Goal: Transaction & Acquisition: Purchase product/service

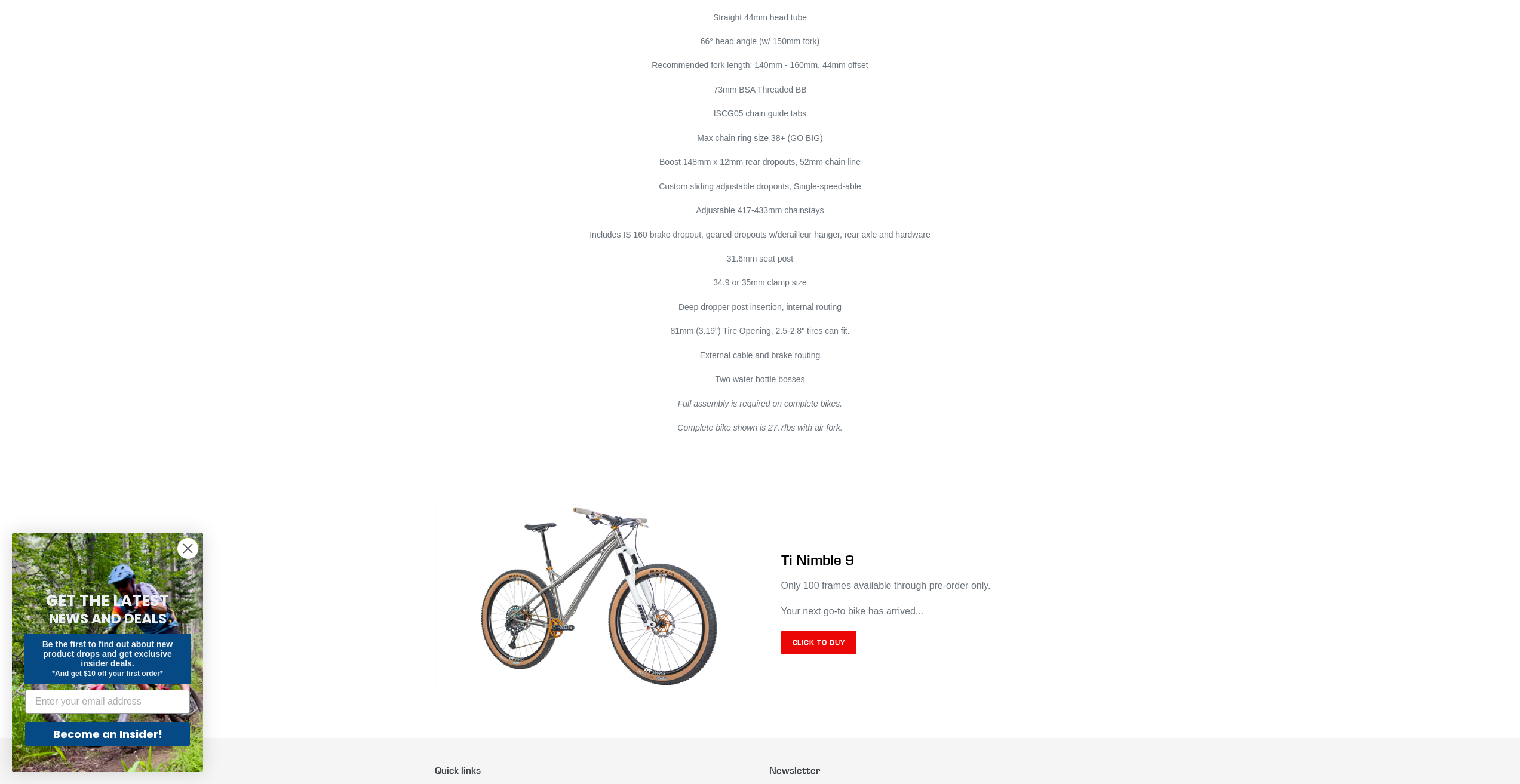
scroll to position [6796, 0]
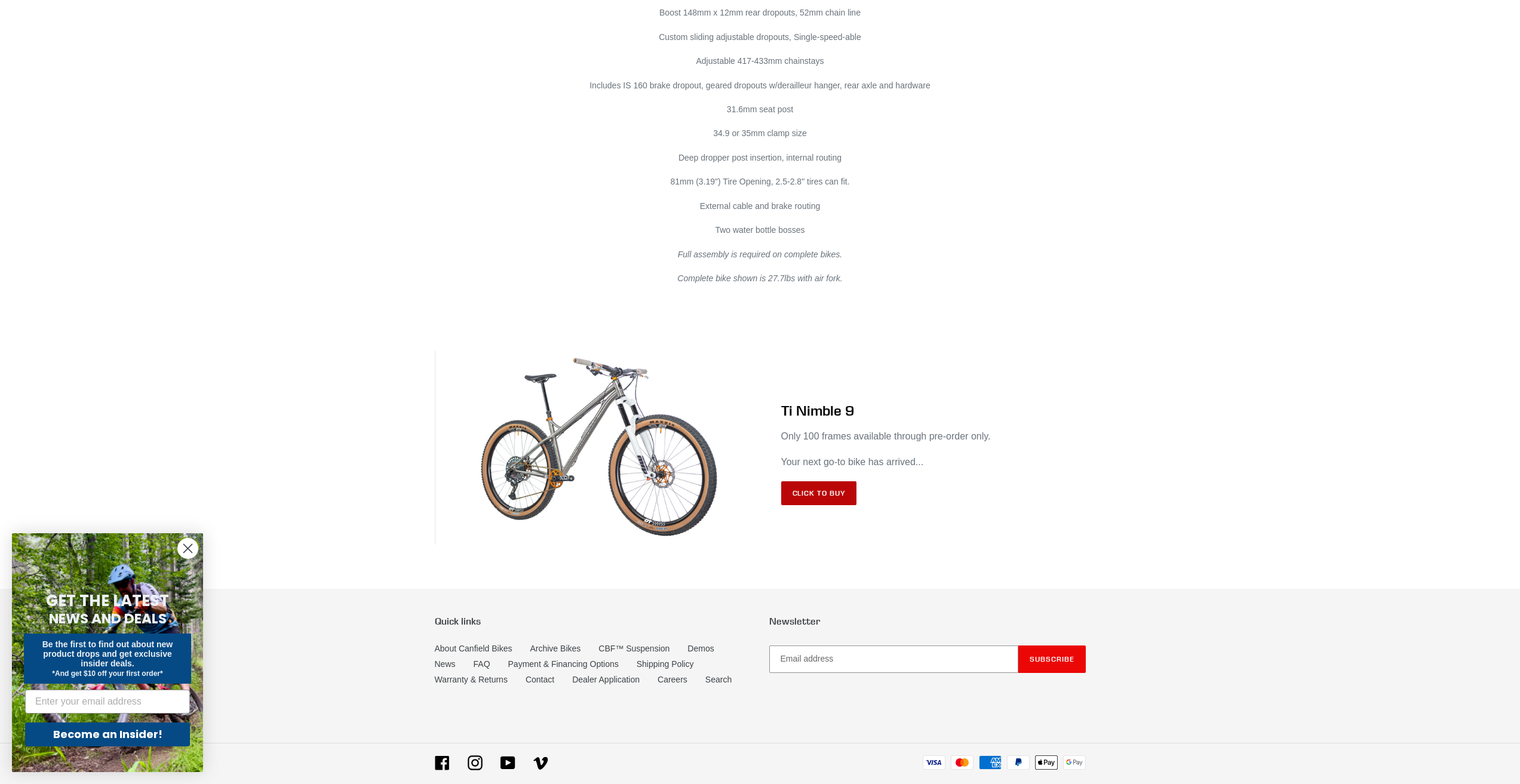
click at [841, 487] on link "Click to Buy" at bounding box center [819, 493] width 75 height 24
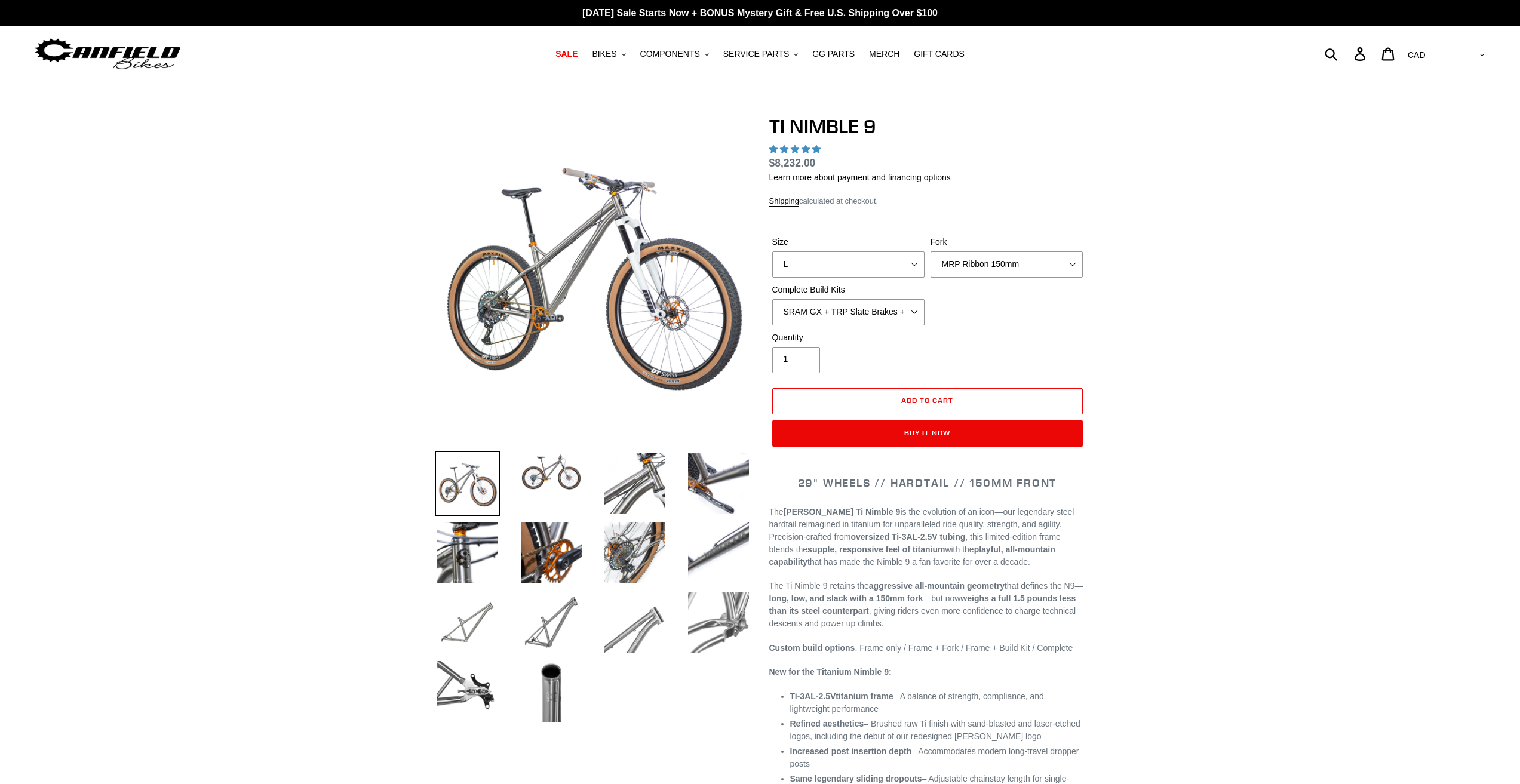
select select "highest-rating"
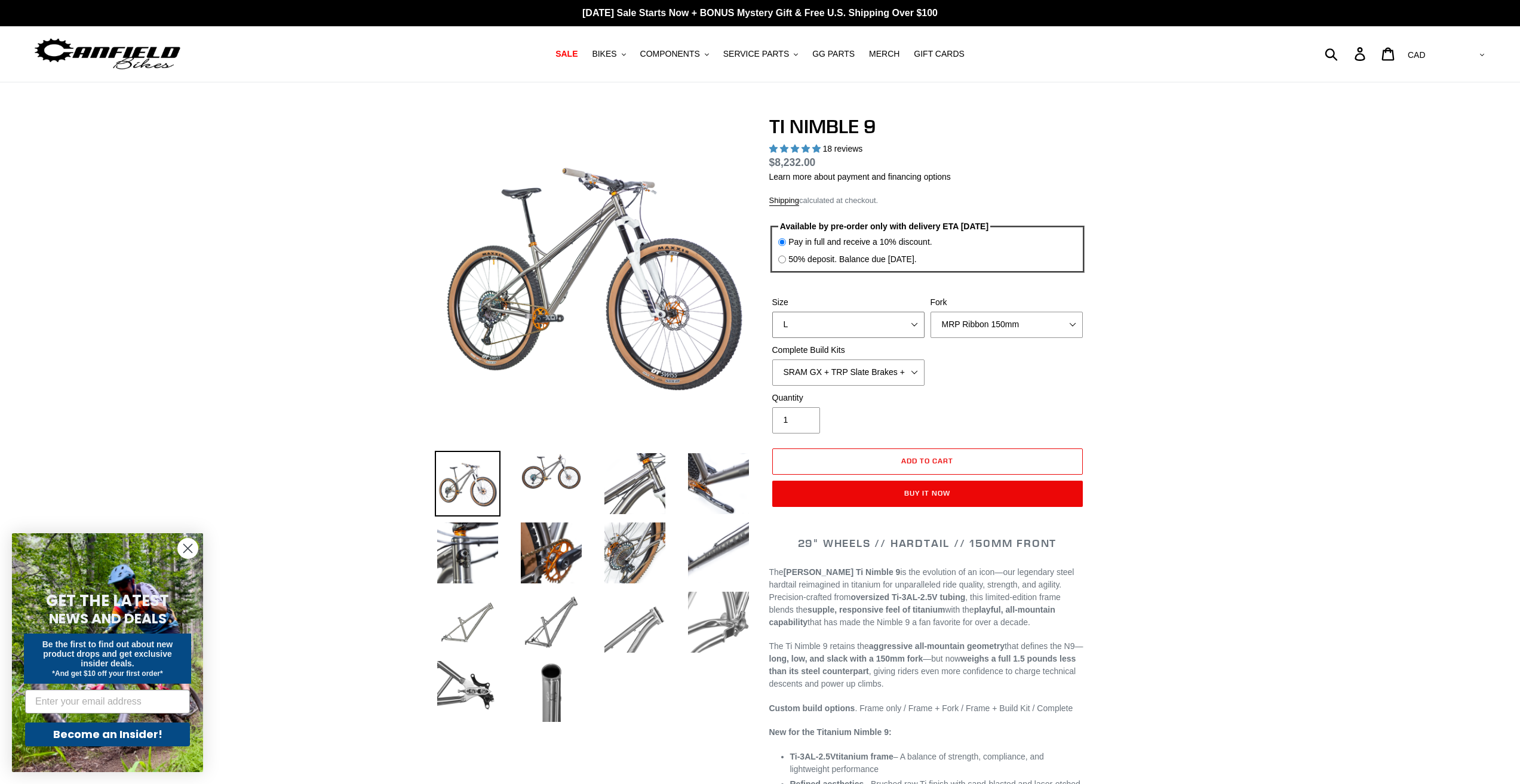
click at [878, 317] on select "S M L XL / XXL (Specify at checkout)" at bounding box center [848, 324] width 152 height 26
select select "M"
click at [772, 312] on select "S M L XL / XXL (Specify at checkout)" at bounding box center [848, 324] width 152 height 26
